Goal: Task Accomplishment & Management: Manage account settings

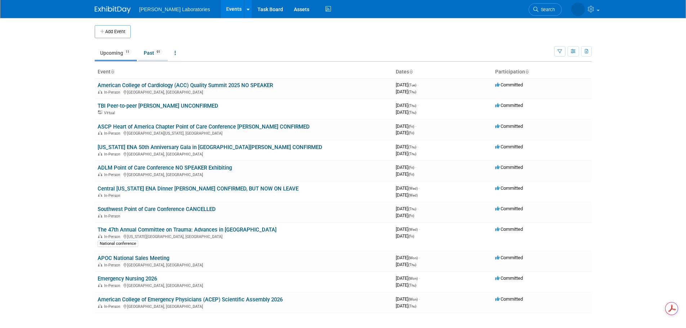
click at [147, 54] on link "Past 91" at bounding box center [153, 53] width 30 height 14
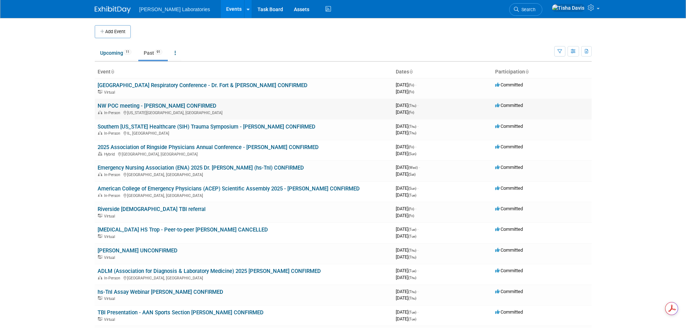
click at [176, 107] on link "NW POC meeting - [PERSON_NAME] CONFIRMED" at bounding box center [157, 106] width 119 height 6
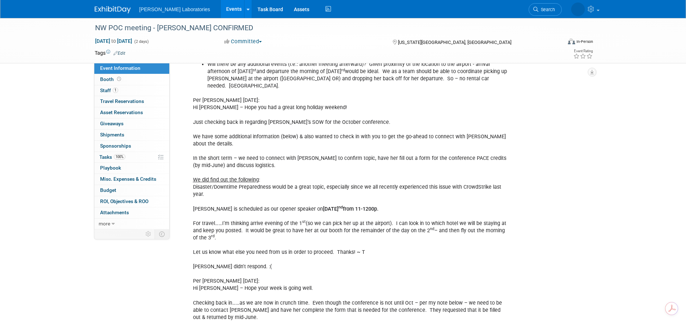
scroll to position [601, 0]
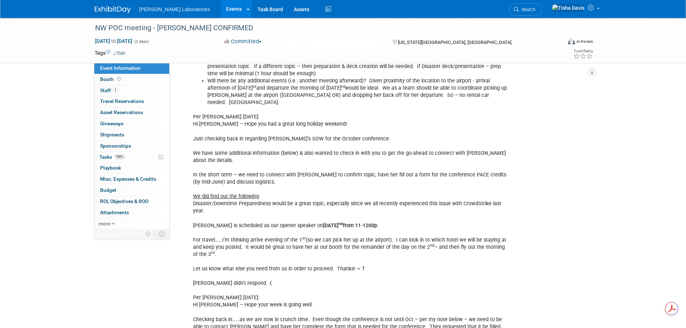
click at [221, 8] on link "Events" at bounding box center [234, 9] width 26 height 18
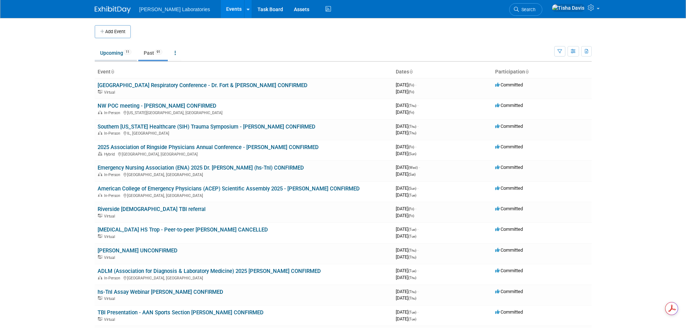
click at [112, 50] on link "Upcoming 11" at bounding box center [116, 53] width 42 height 14
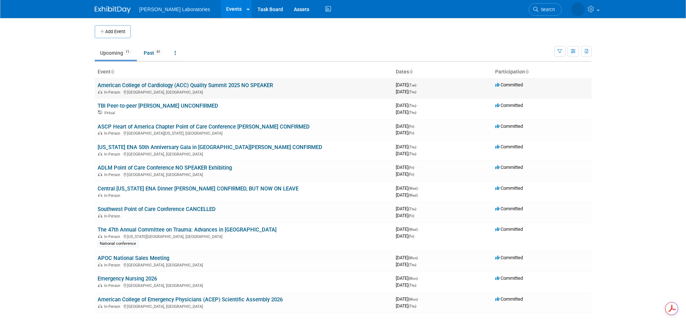
click at [171, 86] on link "American College of Cardiology (ACC) Quality Summit 2025 NO SPEAKER" at bounding box center [185, 85] width 175 height 6
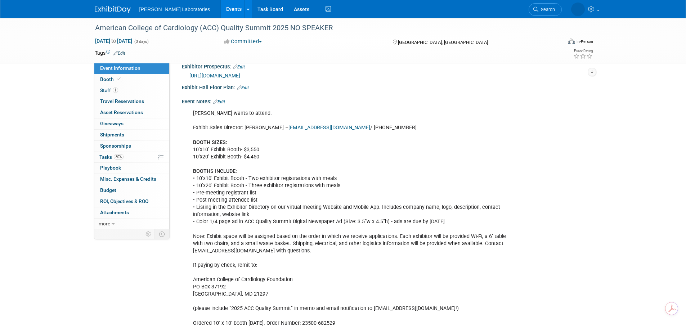
scroll to position [144, 0]
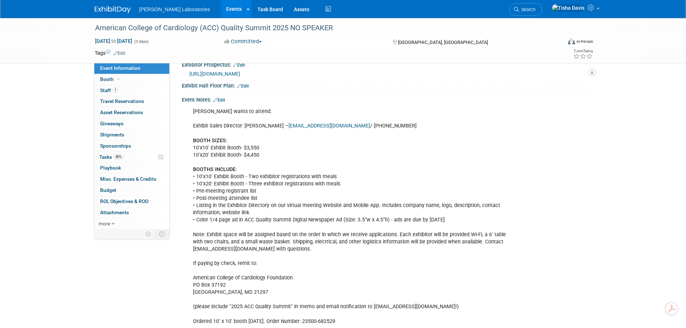
click at [223, 103] on link "Edit" at bounding box center [219, 100] width 12 height 5
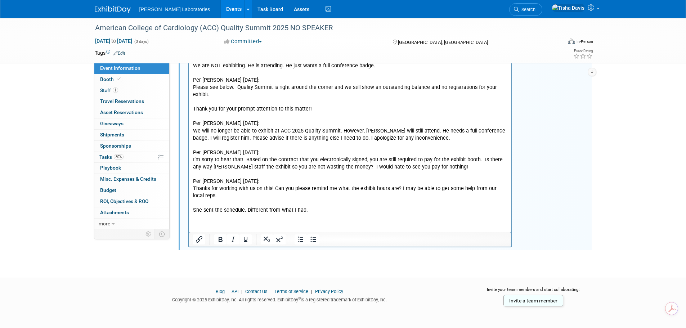
scroll to position [652, 0]
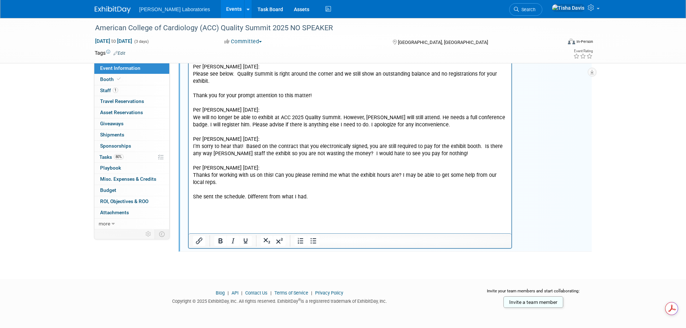
click at [232, 215] on p "Rich Text Area. Press ALT-0 for help." at bounding box center [350, 212] width 315 height 7
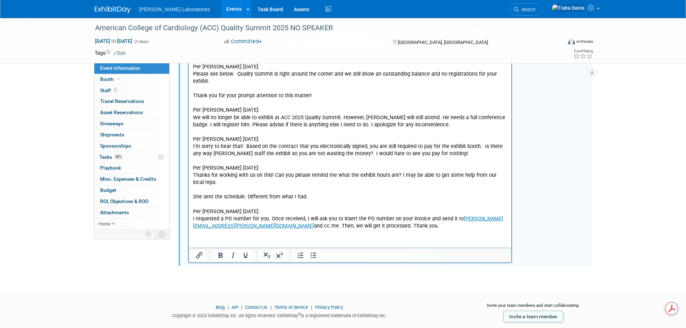
click at [394, 228] on p "I requested a PO number for you. Once received, I will ask you to insert the PO…" at bounding box center [350, 223] width 315 height 14
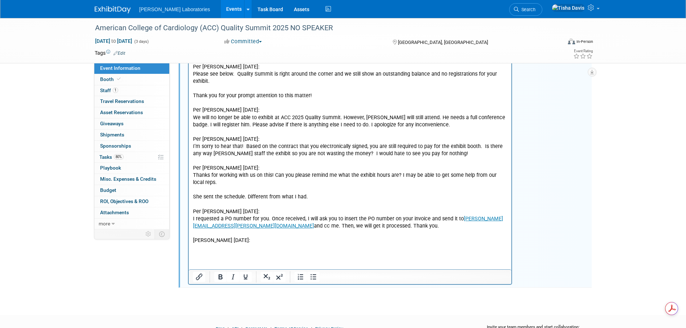
click at [227, 248] on p "Rich Text Area. Press ALT-0 for help." at bounding box center [350, 248] width 315 height 7
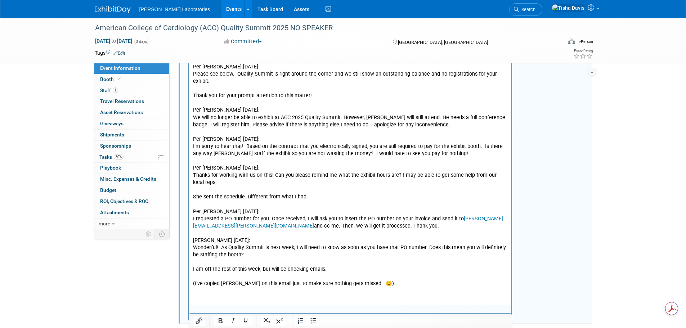
click at [218, 265] on p "Rich Text Area. Press ALT-0 for help." at bounding box center [350, 262] width 315 height 7
click at [212, 280] on p "Rich Text Area. Press ALT-0 for help." at bounding box center [350, 277] width 315 height 7
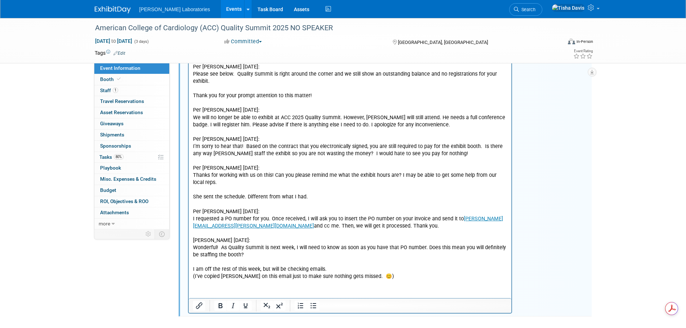
click at [388, 277] on p "(I’ve copied [PERSON_NAME] on this email just to make sure nothing gets missed.…" at bounding box center [350, 277] width 315 height 7
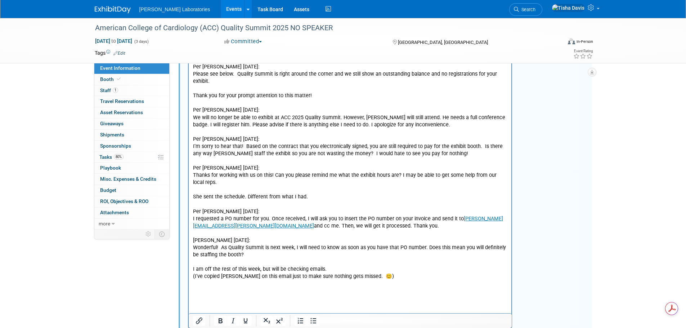
click at [232, 276] on p "(I’ve copied [PERSON_NAME] on this email just to make sure nothing gets missed.…" at bounding box center [350, 277] width 315 height 7
click at [369, 289] on p "Rich Text Area. Press ALT-0 for help." at bounding box center [350, 291] width 315 height 7
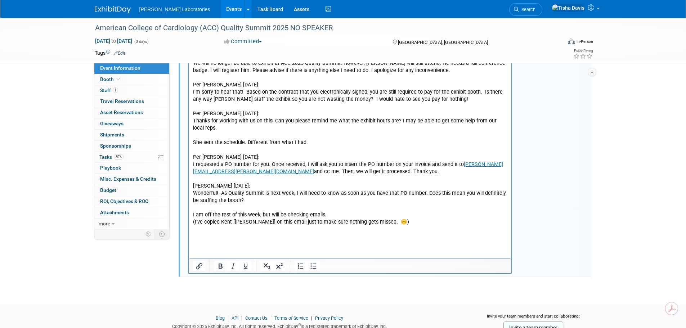
scroll to position [724, 0]
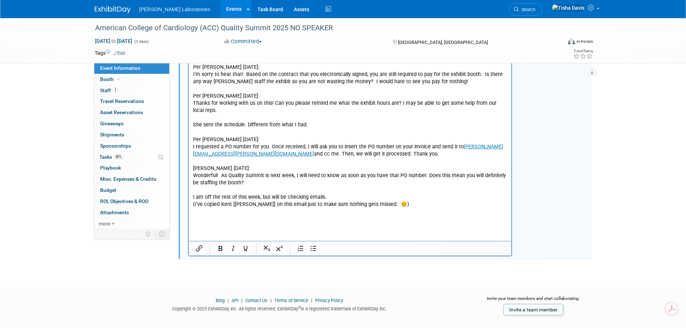
click at [284, 222] on p "Rich Text Area. Press ALT-0 for help." at bounding box center [350, 219] width 315 height 7
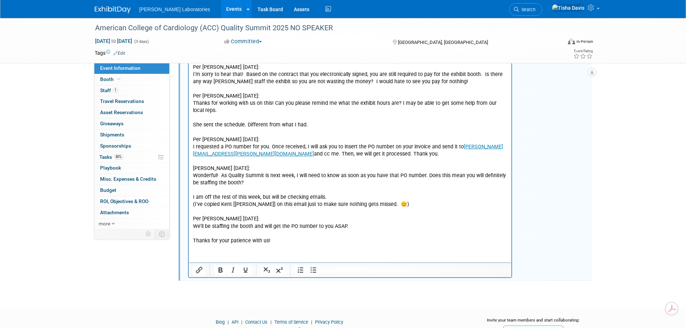
click at [288, 240] on p "Thanks for your patience with us!" at bounding box center [350, 241] width 315 height 7
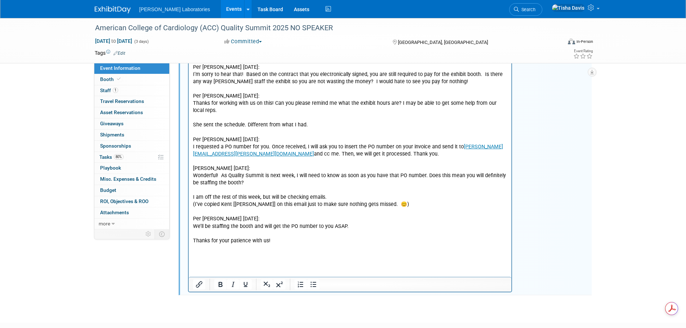
click at [235, 258] on p "Rich Text Area. Press ALT-0 for help." at bounding box center [350, 255] width 315 height 7
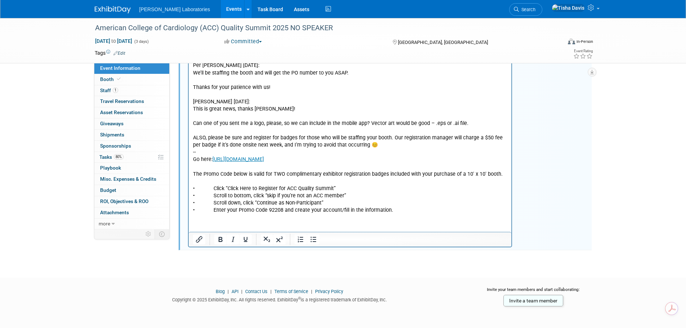
scroll to position [891, 0]
click at [407, 209] on p "• Enter your Promo Code 92208 and create your account/fill in the information." at bounding box center [350, 210] width 315 height 7
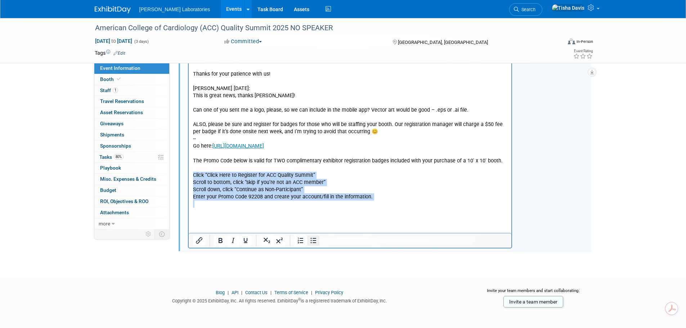
click at [313, 245] on icon "Bullet list" at bounding box center [313, 240] width 9 height 9
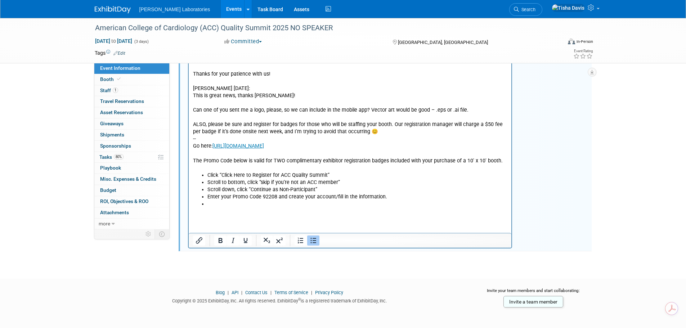
click at [226, 208] on p "Rich Text Area. Press ALT-0 for help." at bounding box center [350, 211] width 315 height 7
click at [227, 204] on li "Rich Text Area. Press ALT-0 for help." at bounding box center [357, 204] width 301 height 7
click at [314, 244] on icon "Bullet list" at bounding box center [314, 240] width 6 height 5
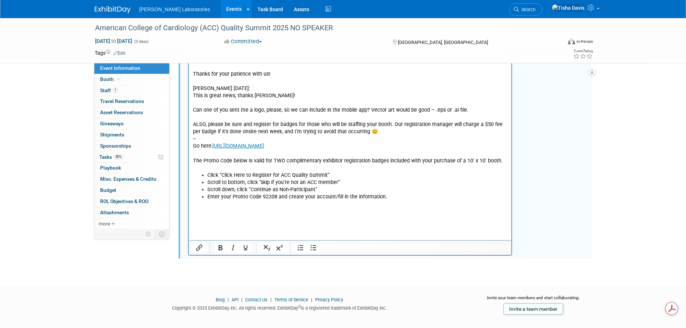
click at [216, 212] on p "Rich Text Area. Press ALT-0 for help." at bounding box center [350, 211] width 315 height 7
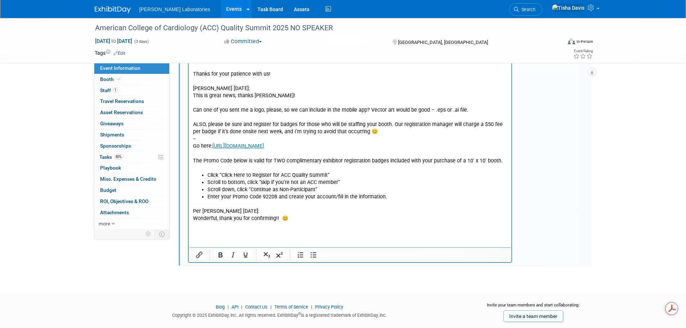
click at [306, 223] on p "Rich Text Area. Press ALT-0 for help." at bounding box center [350, 226] width 315 height 7
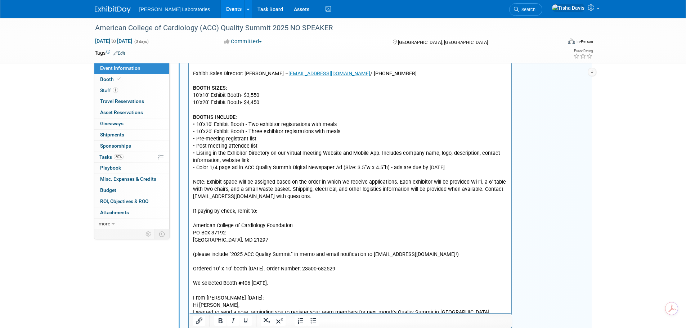
scroll to position [98, 0]
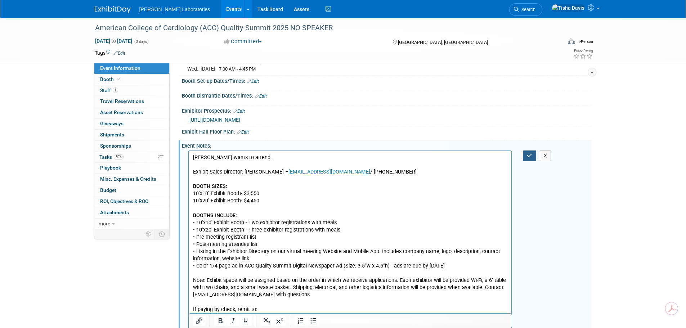
click at [530, 158] on icon "button" at bounding box center [529, 155] width 5 height 5
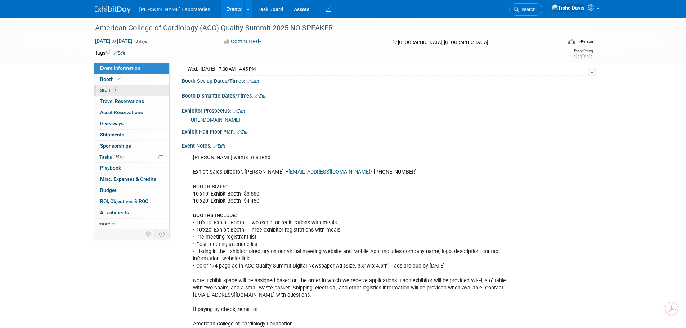
click at [107, 92] on span "Staff 1" at bounding box center [109, 91] width 18 height 6
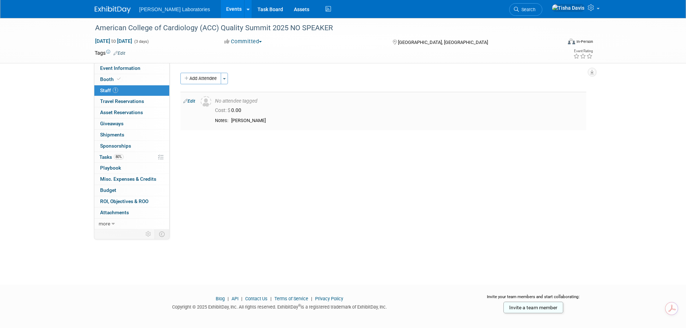
click at [193, 101] on link "Edit" at bounding box center [189, 101] width 12 height 5
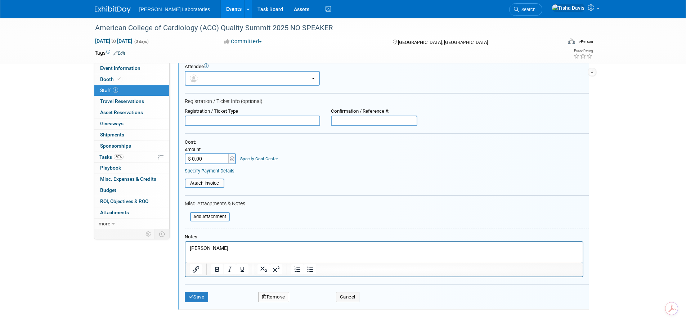
scroll to position [46, 0]
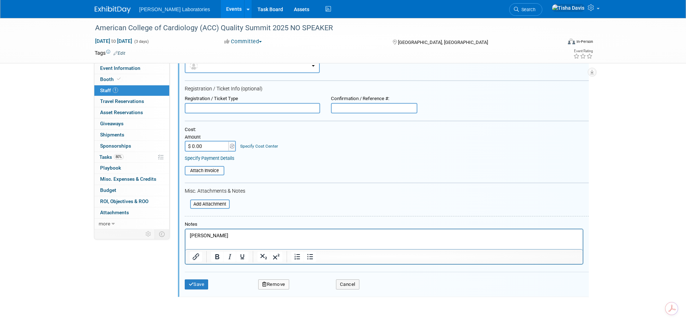
click at [241, 233] on p "[PERSON_NAME]" at bounding box center [384, 235] width 389 height 7
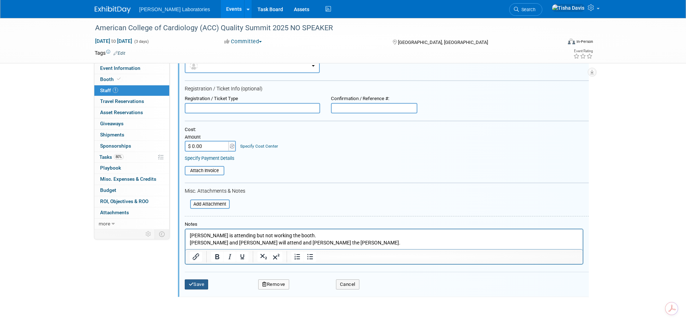
click at [197, 285] on button "Save" at bounding box center [197, 285] width 24 height 10
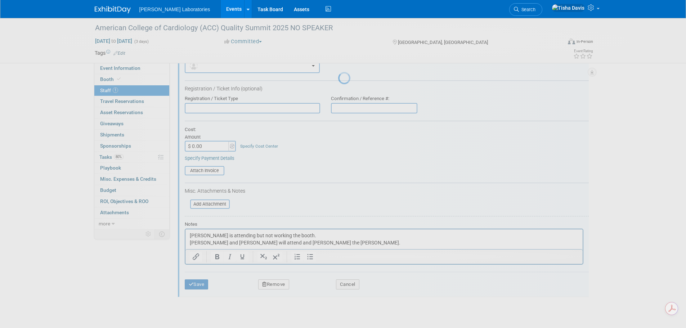
scroll to position [7, 0]
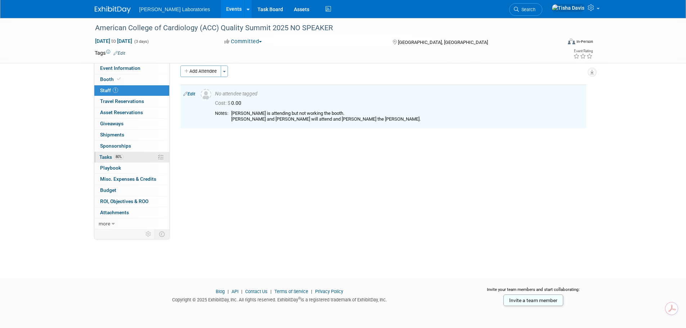
click at [101, 157] on span "Tasks 80%" at bounding box center [111, 157] width 24 height 6
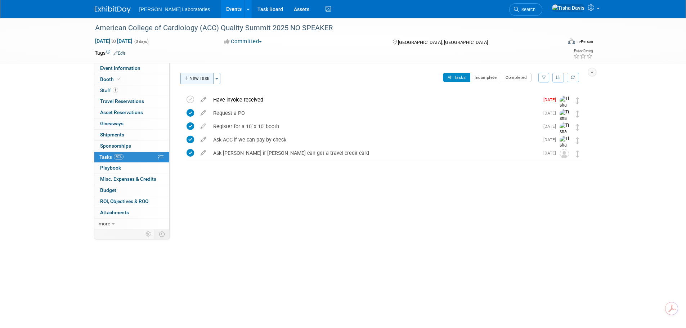
click at [199, 80] on button "New Task" at bounding box center [197, 79] width 33 height 12
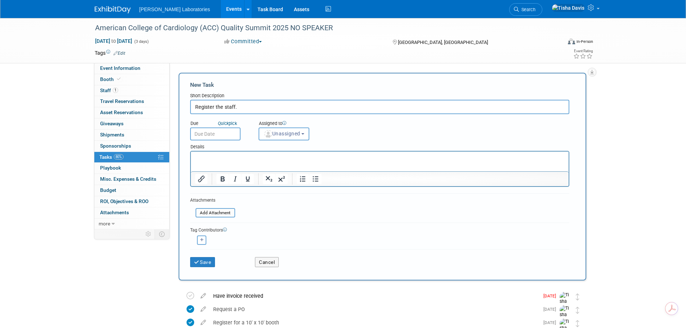
type input "Register the staff."
click at [217, 138] on input "text" at bounding box center [215, 134] width 50 height 13
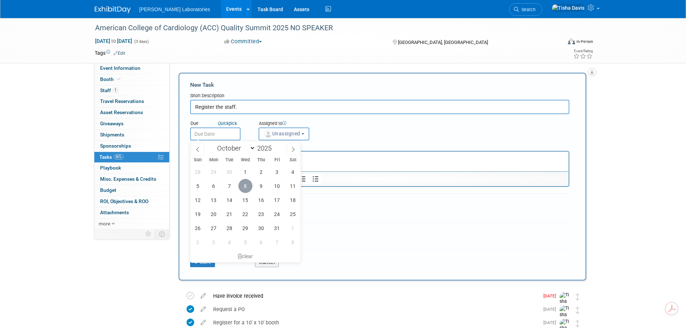
click at [244, 185] on span "8" at bounding box center [246, 186] width 14 height 14
type input "[DATE]"
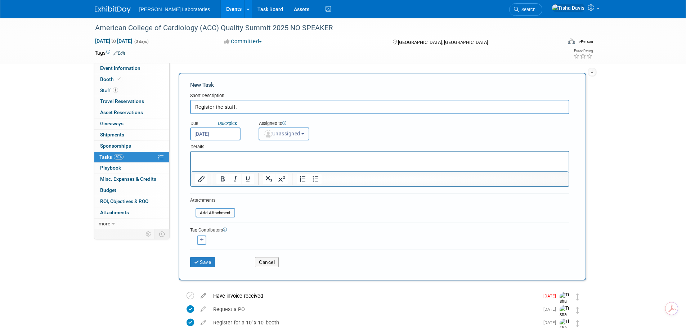
click at [304, 134] on b "button" at bounding box center [303, 133] width 3 height 1
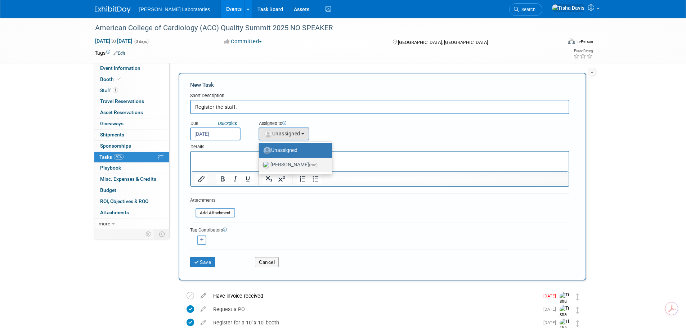
click at [291, 170] on label "[PERSON_NAME] (me)" at bounding box center [294, 165] width 62 height 12
click at [260, 166] on input "[PERSON_NAME] (me)" at bounding box center [257, 164] width 5 height 5
select select "2770856e-d6b1-4121-bfe1-202d7e478624"
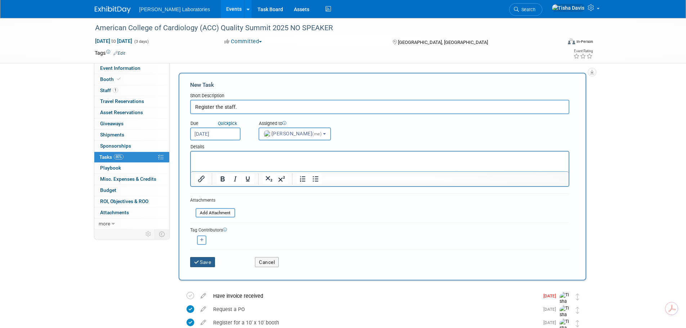
click at [208, 264] on button "Save" at bounding box center [202, 262] width 25 height 10
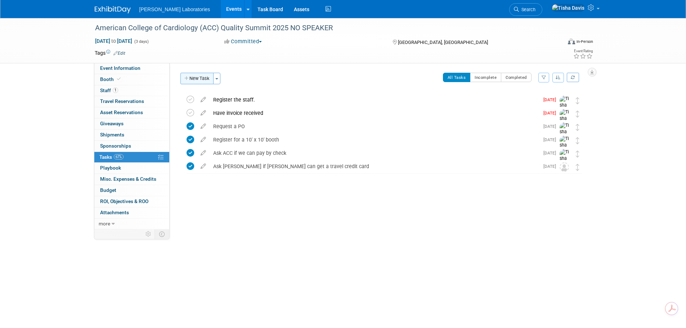
click at [195, 80] on button "New Task" at bounding box center [197, 79] width 33 height 12
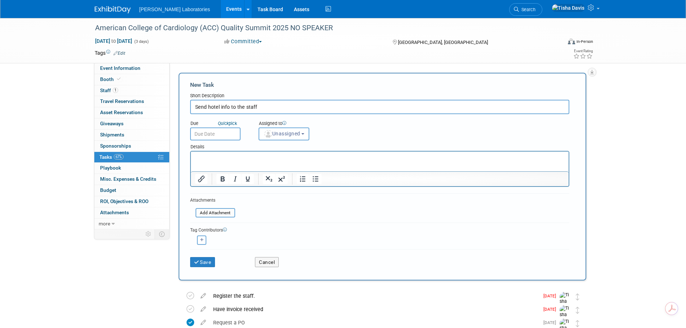
type input "Send hotel info to the staff"
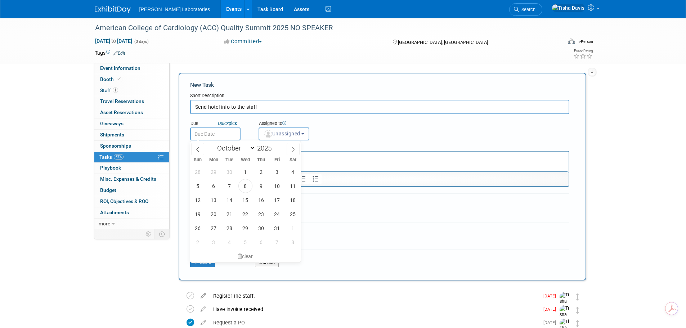
click at [215, 135] on input "text" at bounding box center [215, 134] width 50 height 13
drag, startPoint x: 243, startPoint y: 188, endPoint x: 258, endPoint y: 182, distance: 16.3
click at [244, 188] on span "8" at bounding box center [246, 186] width 14 height 14
type input "[DATE]"
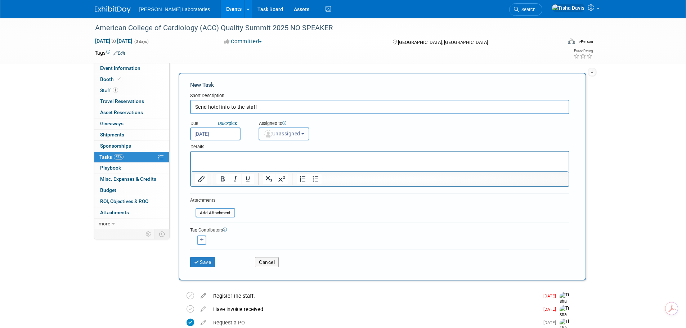
click at [304, 135] on b "button" at bounding box center [303, 133] width 3 height 1
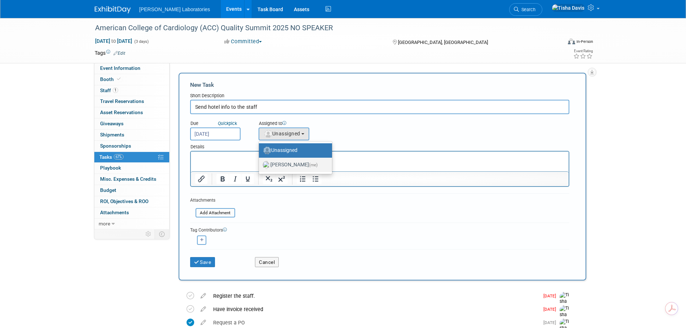
click at [293, 166] on label "[PERSON_NAME] (me)" at bounding box center [294, 165] width 62 height 12
click at [260, 166] on input "[PERSON_NAME] (me)" at bounding box center [257, 164] width 5 height 5
select select "2770856e-d6b1-4121-bfe1-202d7e478624"
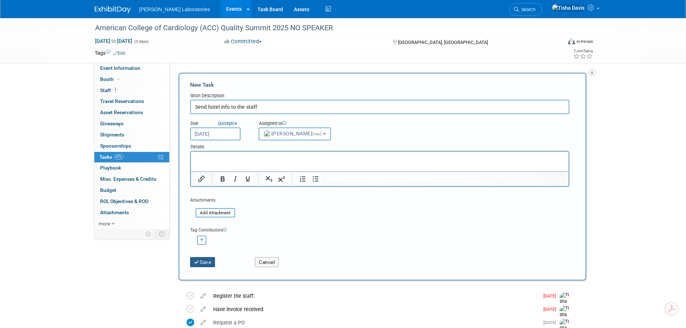
click at [201, 260] on button "Save" at bounding box center [202, 262] width 25 height 10
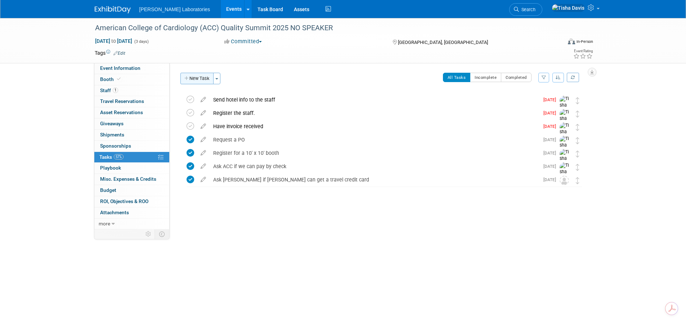
click at [199, 79] on button "New Task" at bounding box center [197, 79] width 33 height 12
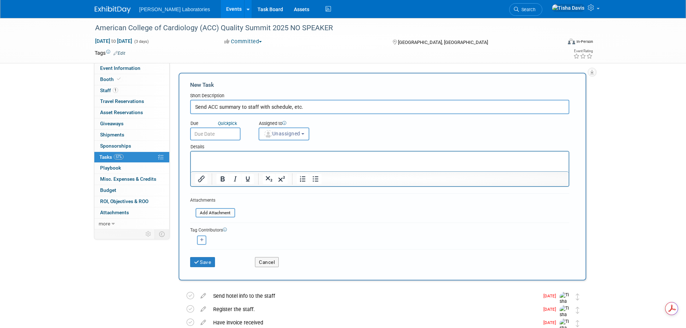
type input "Send ACC summary to staff with schedule, etc."
click at [216, 132] on input "text" at bounding box center [215, 134] width 50 height 13
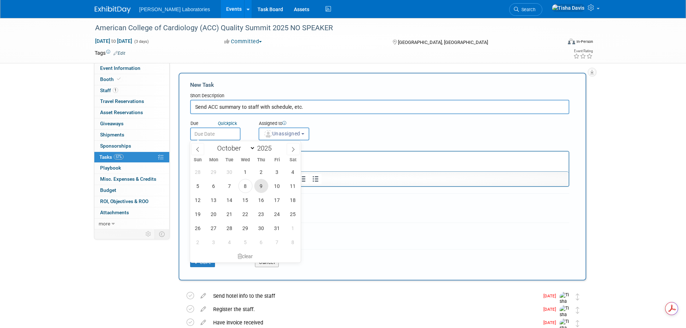
click at [258, 182] on span "9" at bounding box center [261, 186] width 14 height 14
type input "[DATE]"
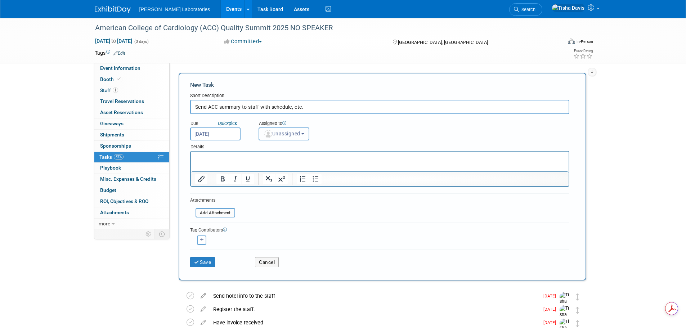
click at [308, 134] on button "Unassigned" at bounding box center [284, 134] width 51 height 13
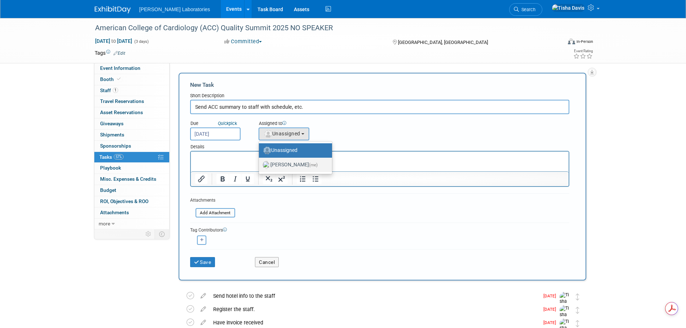
click at [306, 168] on label "[PERSON_NAME] (me)" at bounding box center [294, 165] width 62 height 12
click at [260, 166] on input "[PERSON_NAME] (me)" at bounding box center [257, 164] width 5 height 5
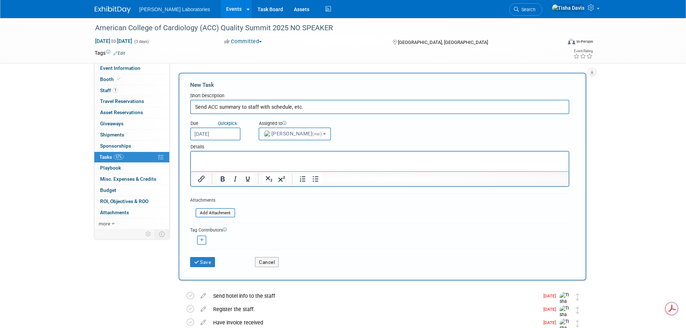
select select "2770856e-d6b1-4121-bfe1-202d7e478624"
click at [201, 261] on button "Save" at bounding box center [202, 262] width 25 height 10
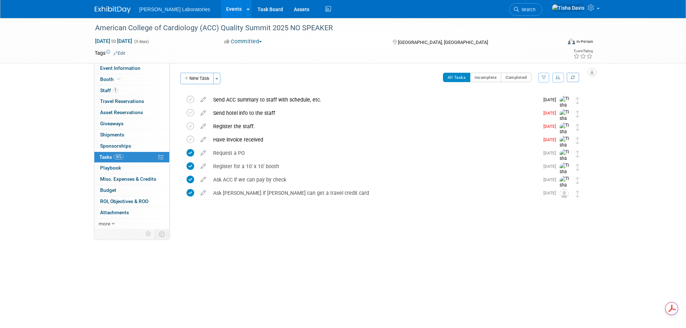
drag, startPoint x: 192, startPoint y: 77, endPoint x: 206, endPoint y: 88, distance: 18.0
click at [192, 76] on button "New Task" at bounding box center [197, 79] width 33 height 12
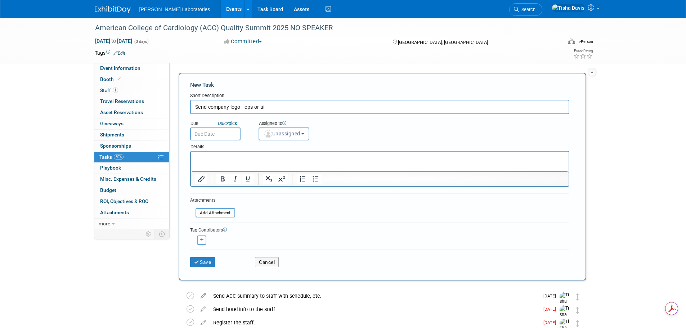
type input "Send company logo - eps or ai"
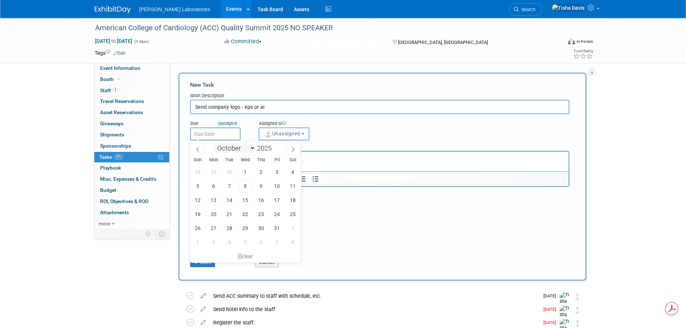
click at [213, 137] on input "text" at bounding box center [215, 134] width 50 height 13
click at [248, 182] on span "8" at bounding box center [246, 186] width 14 height 14
type input "[DATE]"
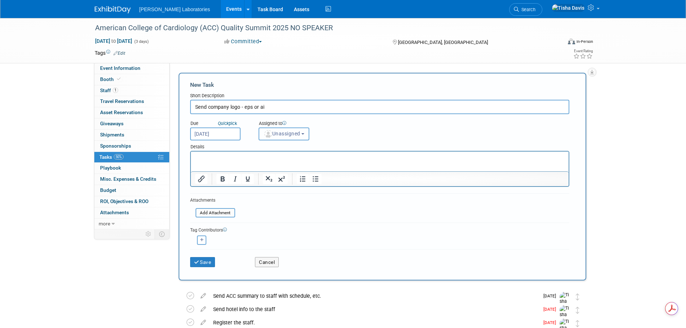
click at [304, 134] on button "Unassigned" at bounding box center [284, 134] width 51 height 13
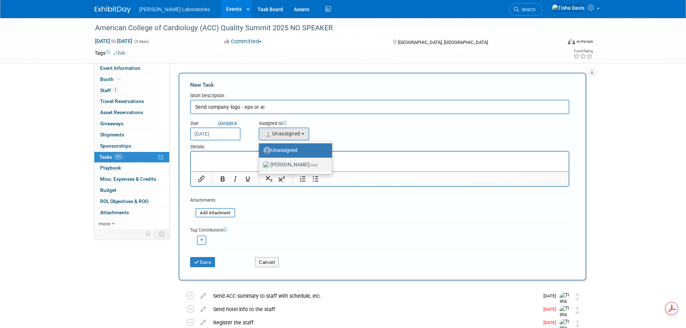
click at [289, 163] on label "[PERSON_NAME] (me)" at bounding box center [294, 165] width 62 height 12
click at [260, 163] on input "[PERSON_NAME] (me)" at bounding box center [257, 164] width 5 height 5
select select "2770856e-d6b1-4121-bfe1-202d7e478624"
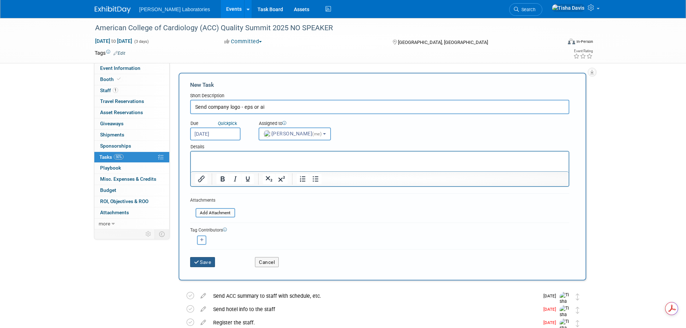
click at [208, 258] on button "Save" at bounding box center [202, 262] width 25 height 10
